Goal: Task Accomplishment & Management: Complete application form

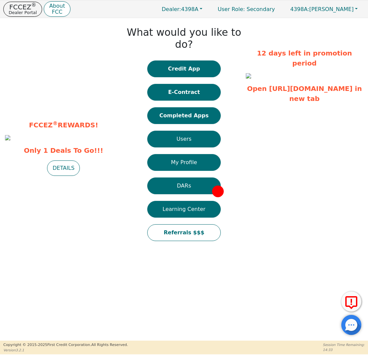
click at [200, 84] on button "E-Contract" at bounding box center [184, 92] width 74 height 17
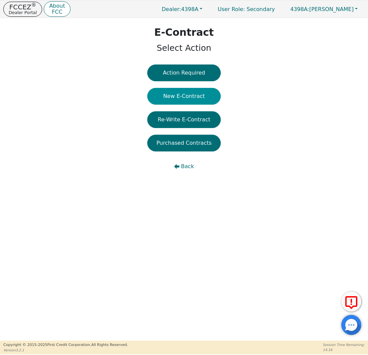
click at [199, 94] on button "New E-Contract" at bounding box center [184, 96] width 74 height 17
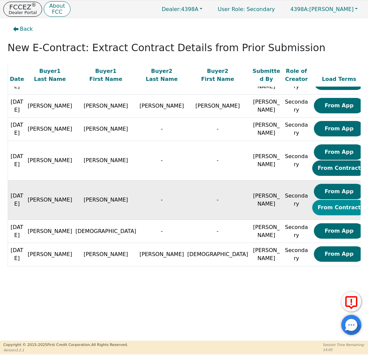
click at [313, 205] on button "From Contract" at bounding box center [339, 207] width 54 height 15
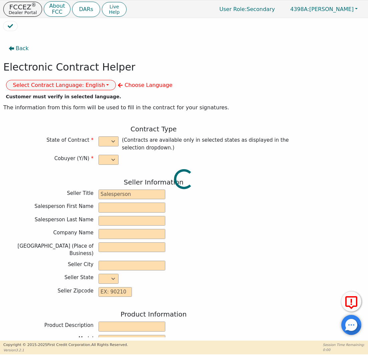
select select "n"
type input "GENERAL MANAGER"
type input "[PERSON_NAME]"
type input "INTEGRITY SOLUTIONS [US_STATE]"
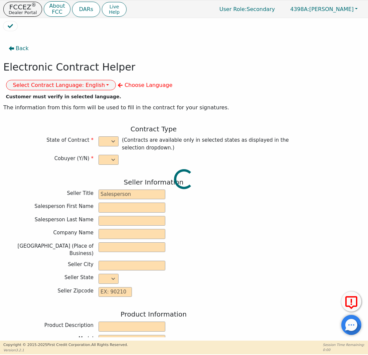
type input "[STREET_ADDRESS]"
type input "ORLANDO"
select select "FL"
type input "32819"
type input "Whole house water treatment"
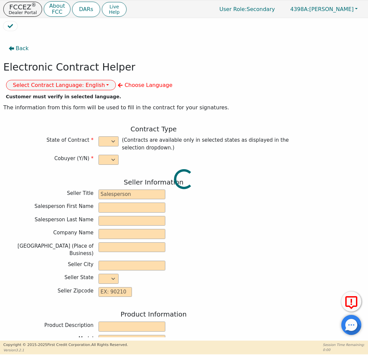
type input "W100tb"
type input "2670565"
type input "[PERSON_NAME]"
type input "[EMAIL_ADDRESS][DOMAIN_NAME]"
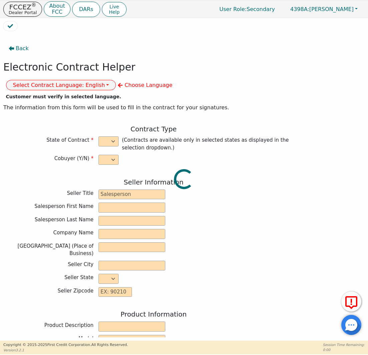
type input "[EMAIL_ADDRESS][DOMAIN_NAME]"
type input "[STREET_ADDRESS]"
type input "PHOENIX"
type input "Maricopa"
select select "AZ"
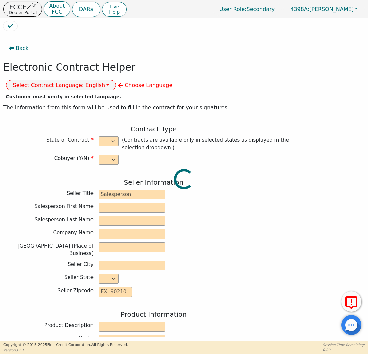
type input "85037"
type input "[DATE]"
type input "17.99"
type input "[DATE]"
type input "60"
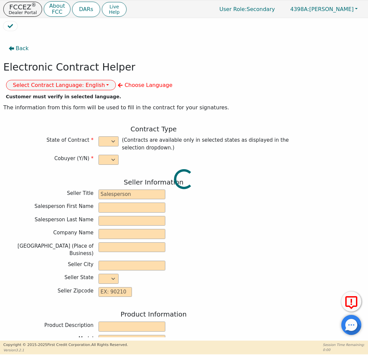
type input "0"
type input "7790.00"
type input "0.00"
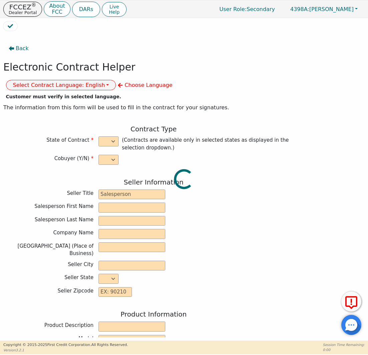
type input "0.00"
type input "7790.00"
type input "11866.20"
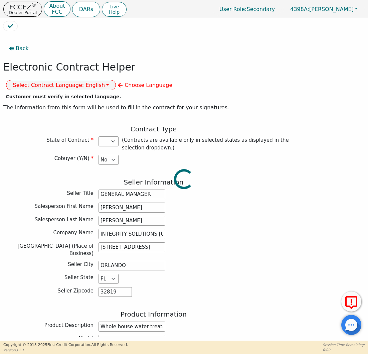
select select "AZ"
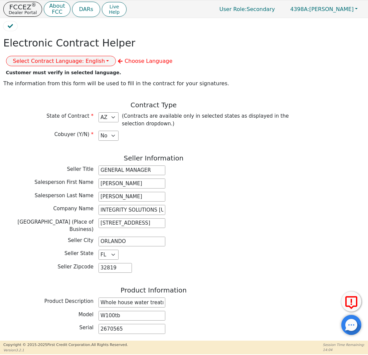
scroll to position [28, 0]
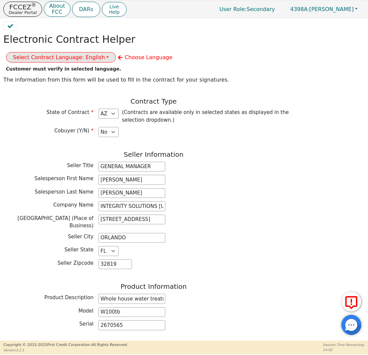
click at [116, 52] on button "Select Contract Language: English" at bounding box center [61, 57] width 110 height 10
click at [59, 76] on link "Spanish" at bounding box center [32, 80] width 53 height 9
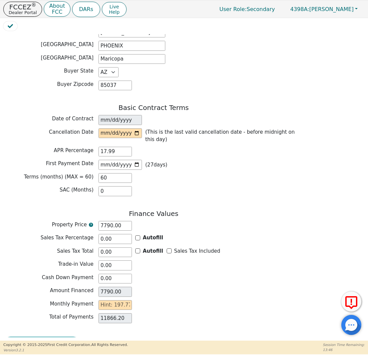
scroll to position [0, 0]
click at [110, 128] on input "date" at bounding box center [120, 133] width 43 height 10
click at [221, 139] on div "Basic Contract Terms Date of Contract [DATE] Cancellation Date [DATE] (This is …" at bounding box center [153, 152] width 301 height 96
click at [117, 128] on input "[DATE]" at bounding box center [120, 133] width 43 height 10
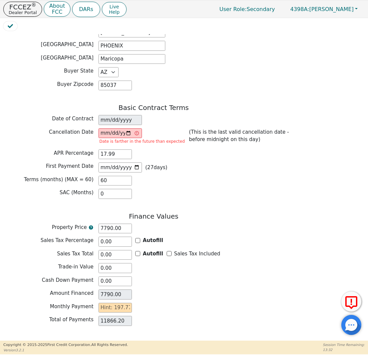
click at [297, 128] on p "(This is the last valid cancellation date - before midnight on this day)" at bounding box center [245, 135] width 112 height 15
click at [118, 128] on input "[DATE]" at bounding box center [120, 133] width 43 height 10
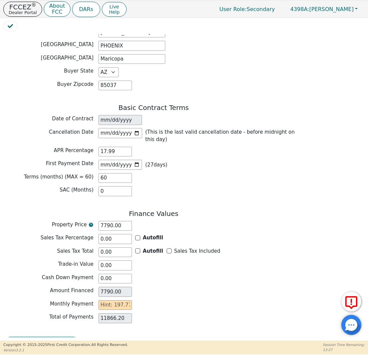
type input "[DATE]"
click at [230, 152] on div "Basic Contract Terms Date of Contract [DATE] Cancellation Date [DATE] (This is …" at bounding box center [153, 152] width 301 height 96
click at [327, 110] on div "Back Electronic Contract Helper Select Contract Language: Español English Spani…" at bounding box center [184, 185] width 362 height 303
click at [115, 300] on input "text" at bounding box center [115, 305] width 33 height 10
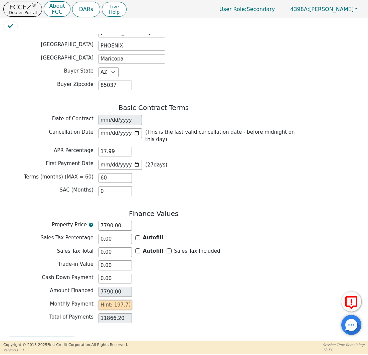
type input "1"
type input "60.00"
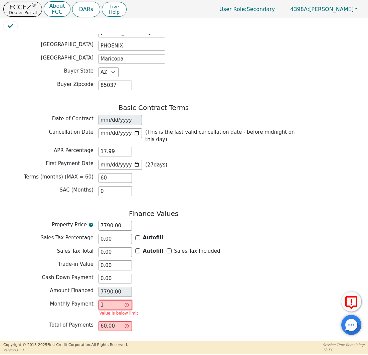
type input "19"
type input "1140.00"
type input "197"
type input "11820.00"
type input "197.7"
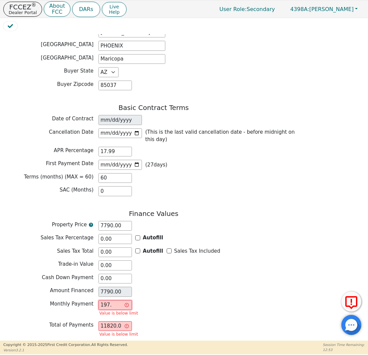
type input "11862.00"
type input "197.77"
type input "11866.20"
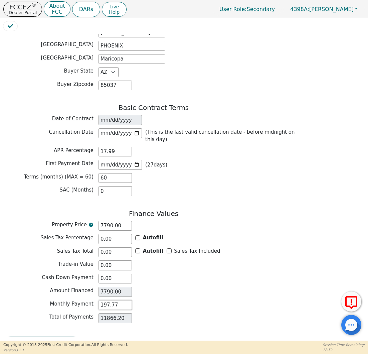
type input "197.77"
click at [214, 300] on div "Monthly Payment 197.77" at bounding box center [153, 305] width 301 height 10
click at [49, 336] on button "Review & Begin Contract" at bounding box center [41, 343] width 77 height 15
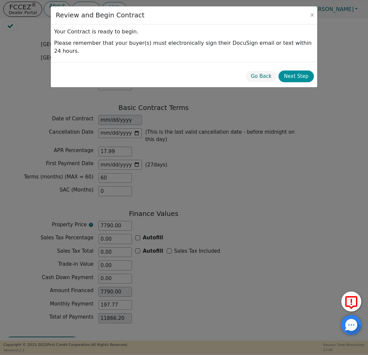
click at [299, 71] on button "Next Step" at bounding box center [296, 77] width 35 height 12
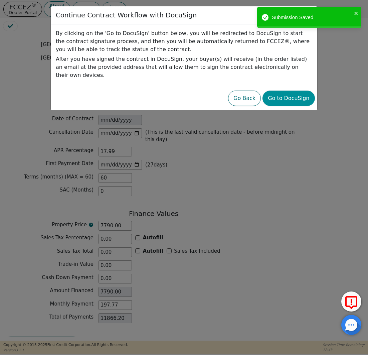
click at [295, 91] on button "Go to DocuSign" at bounding box center [289, 98] width 52 height 15
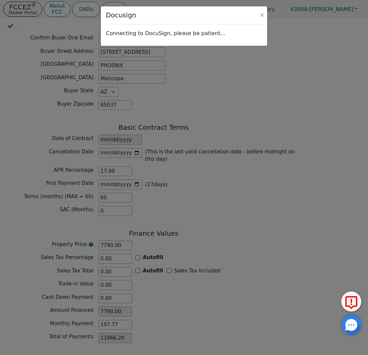
scroll to position [368, 0]
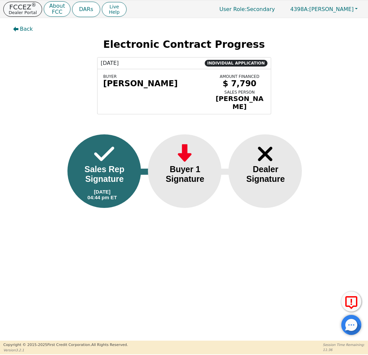
click at [27, 13] on p "Dealer Portal" at bounding box center [23, 12] width 28 height 4
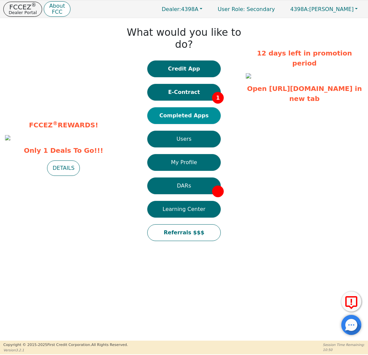
click at [182, 107] on button "Completed Apps" at bounding box center [184, 115] width 74 height 17
click at [182, 106] on html "FCCEZ ® Dealer Portal About FCC Dealer: 4398A User Role : Secondary 4398A: [PER…" at bounding box center [184, 177] width 368 height 354
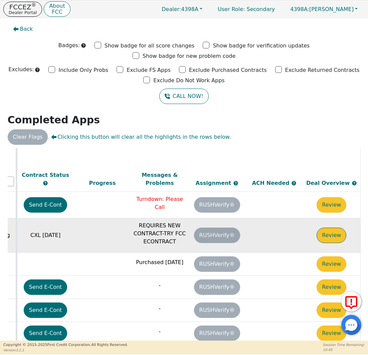
scroll to position [95, 380]
click at [322, 228] on button "Review" at bounding box center [332, 235] width 30 height 15
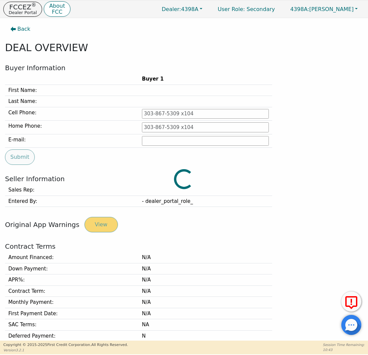
type input "602-750-6654"
type input "[EMAIL_ADDRESS][DOMAIN_NAME]"
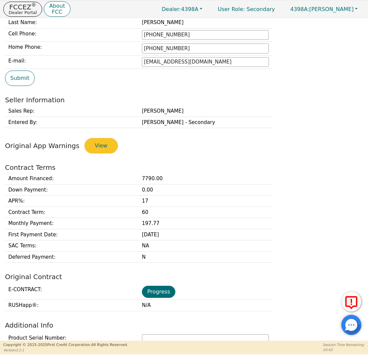
scroll to position [102, 0]
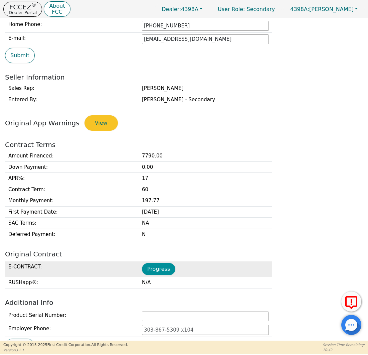
click at [164, 270] on button "Progress" at bounding box center [158, 269] width 33 height 12
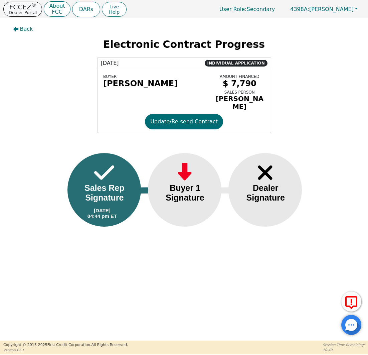
click at [13, 9] on button "FCCEZ ® Dealer Portal" at bounding box center [22, 9] width 39 height 15
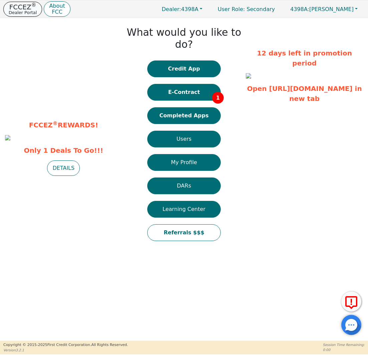
click at [24, 10] on p "Dealer Portal" at bounding box center [23, 12] width 28 height 4
